Goal: Task Accomplishment & Management: Use online tool/utility

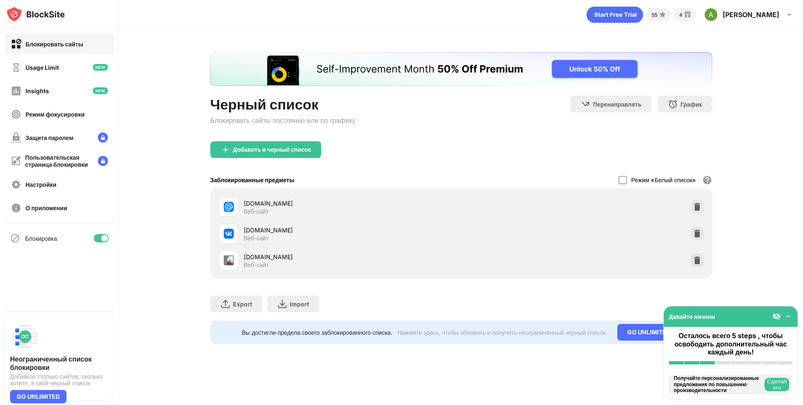
click at [764, 162] on div "Черный список Блокировать сайты постоянно или по графику Перенаправлять Нажмите…" at bounding box center [461, 198] width 684 height 339
click at [693, 208] on img at bounding box center [697, 207] width 8 height 8
